Goal: Find specific page/section: Find specific page/section

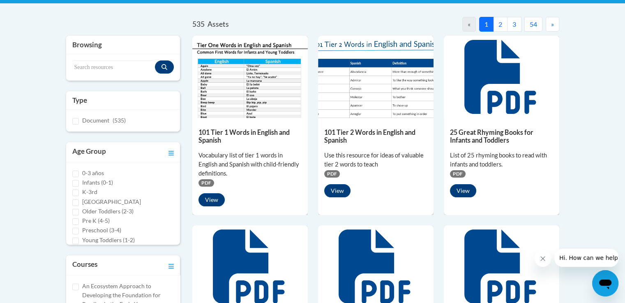
scroll to position [174, 0]
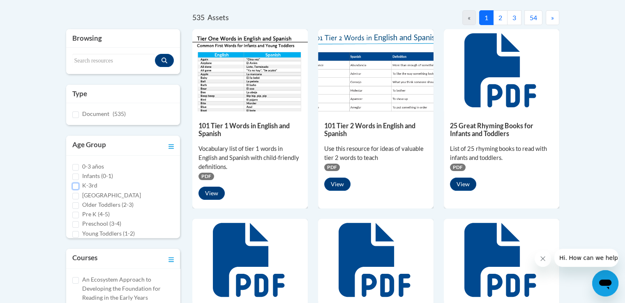
click at [77, 186] on input "K-3rd" at bounding box center [75, 186] width 7 height 7
checkbox input "true"
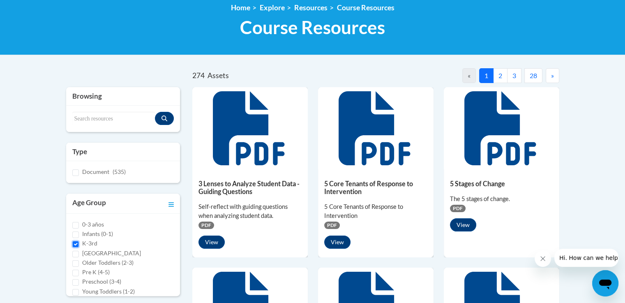
scroll to position [99, 0]
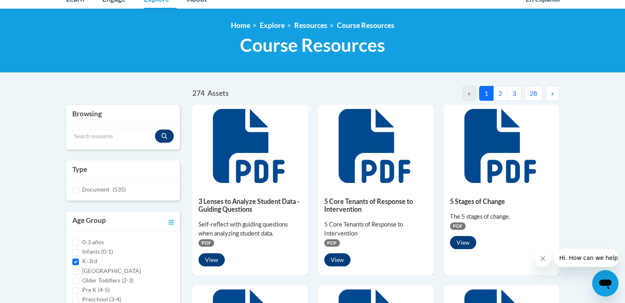
click at [504, 91] on button "2" at bounding box center [500, 93] width 14 height 15
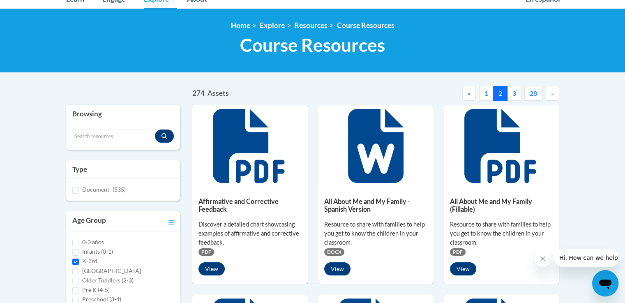
click at [514, 94] on button "3" at bounding box center [514, 93] width 14 height 15
